Goal: Task Accomplishment & Management: Use online tool/utility

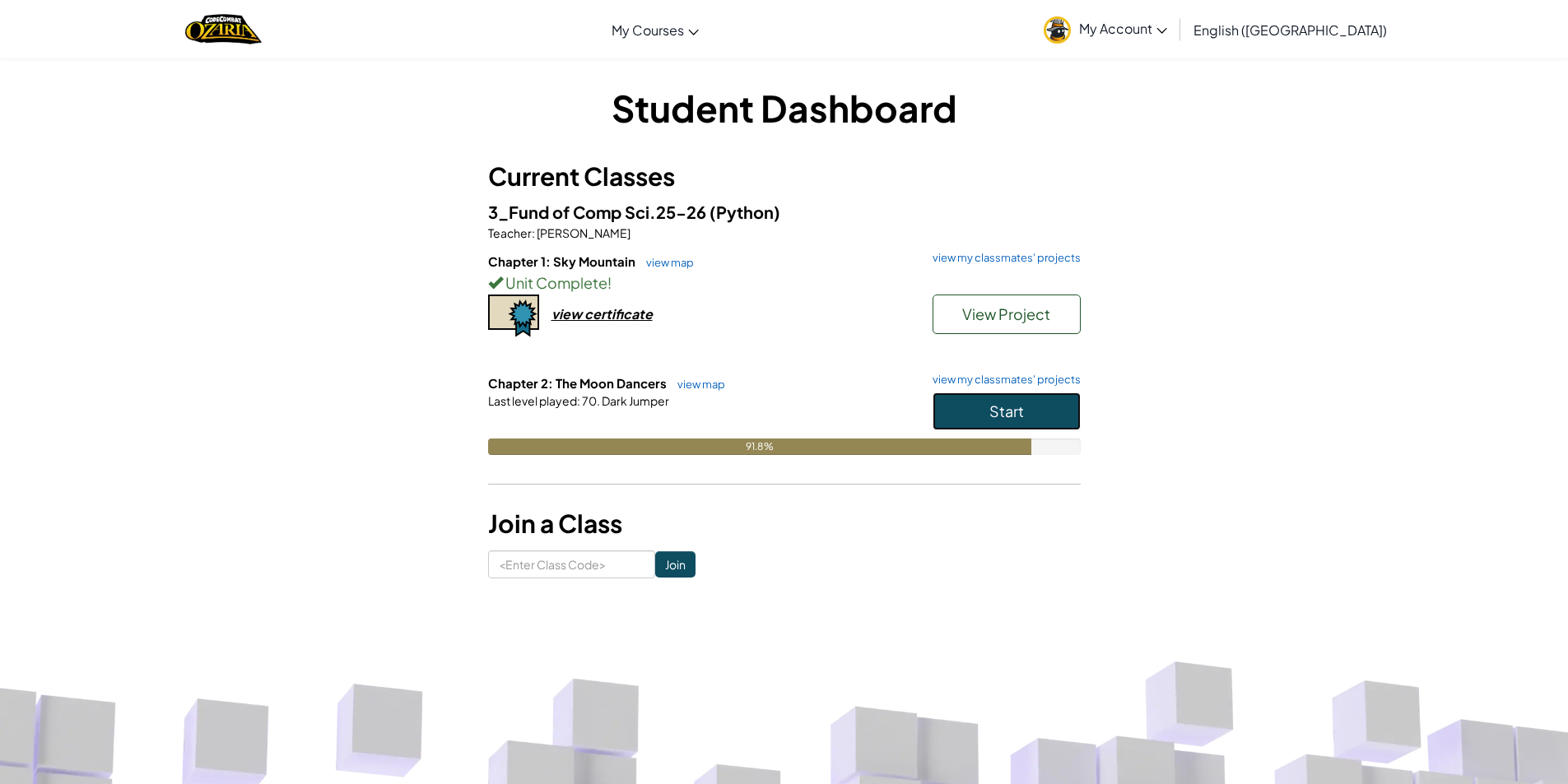
click at [965, 393] on button "Start" at bounding box center [1006, 412] width 148 height 38
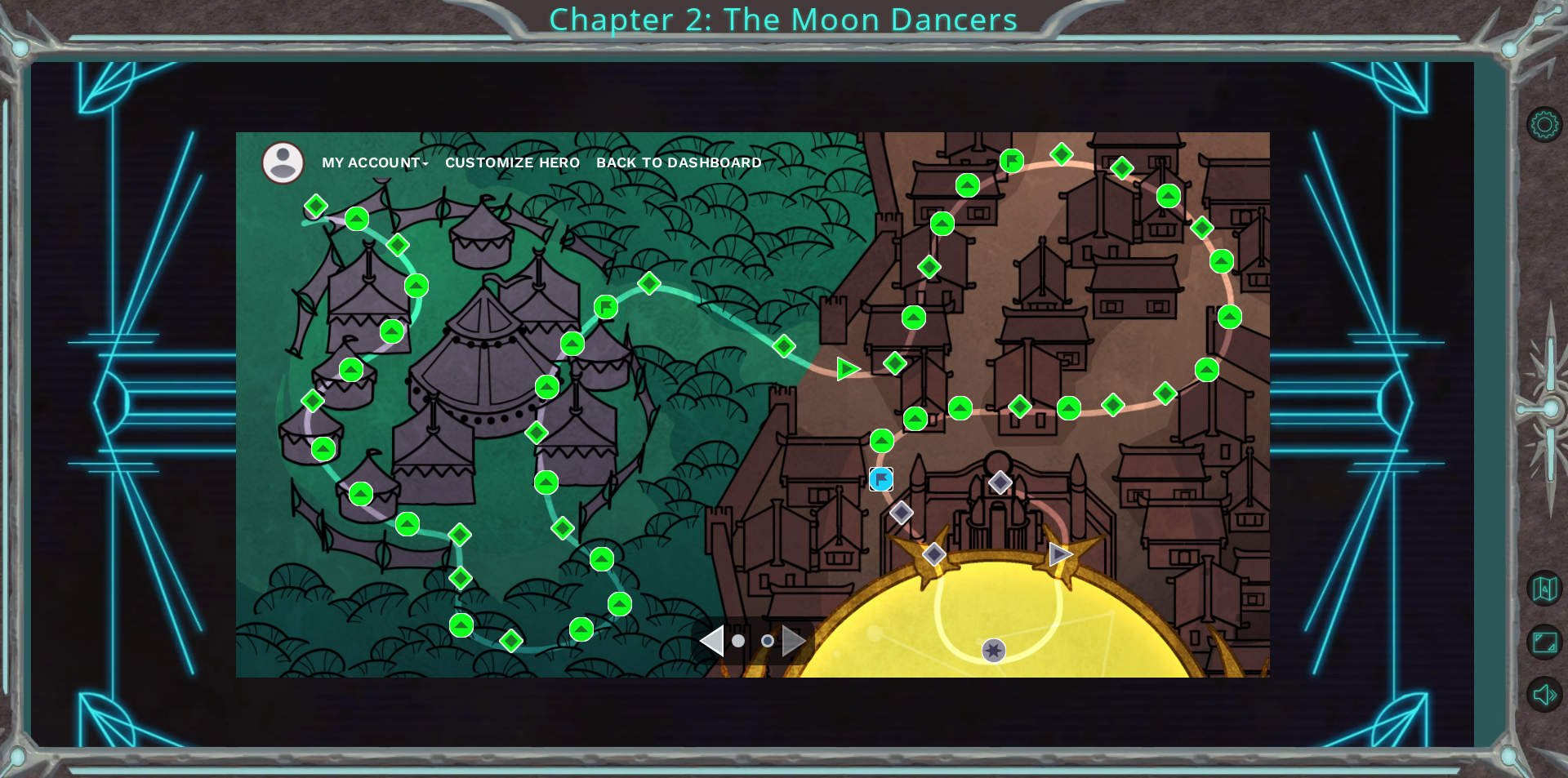
click at [890, 478] on img at bounding box center [881, 479] width 24 height 24
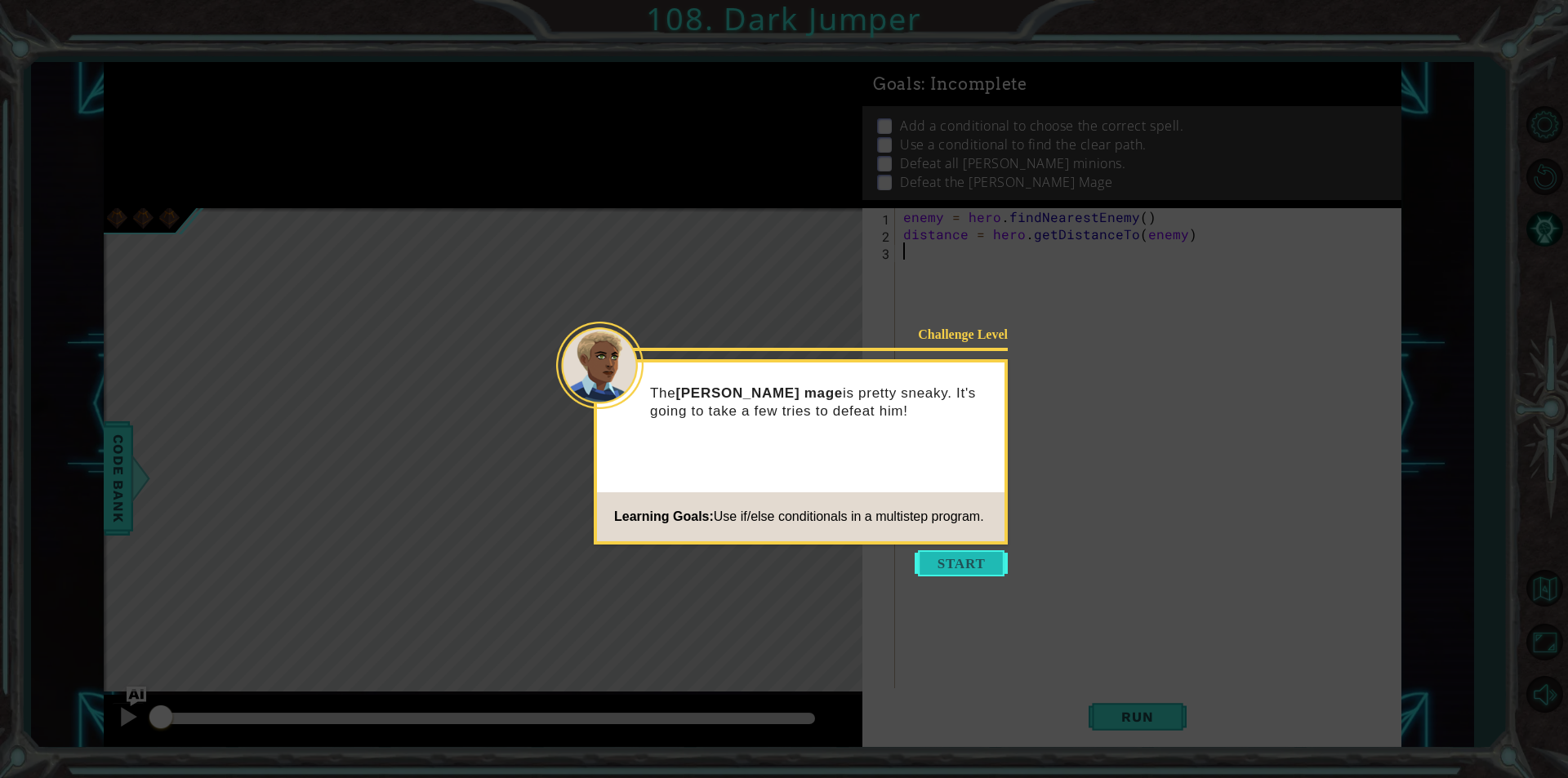
click at [972, 565] on button "Start" at bounding box center [961, 563] width 94 height 26
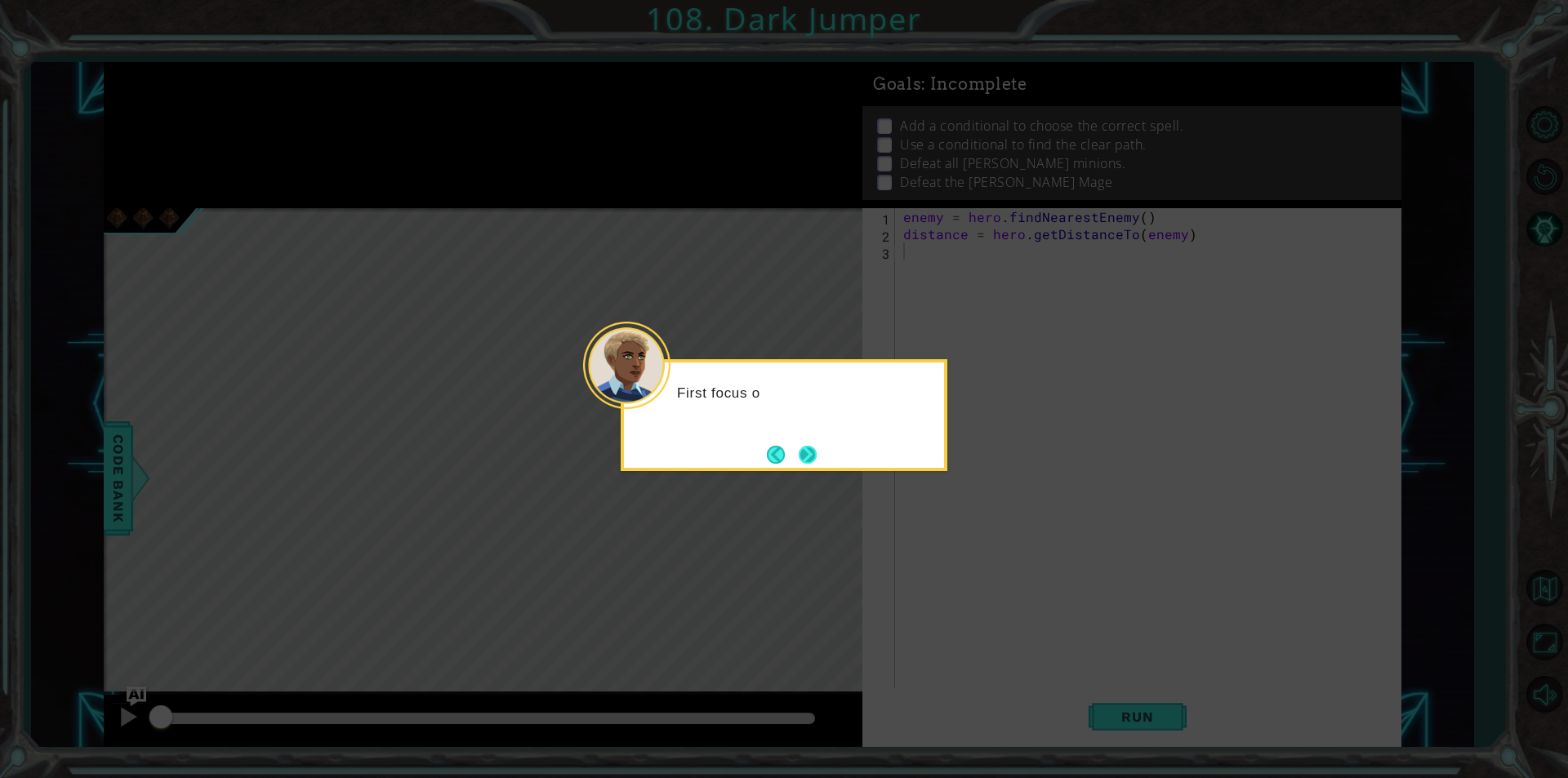
click at [817, 458] on button "Next" at bounding box center [808, 455] width 18 height 18
